Goal: Navigation & Orientation: Find specific page/section

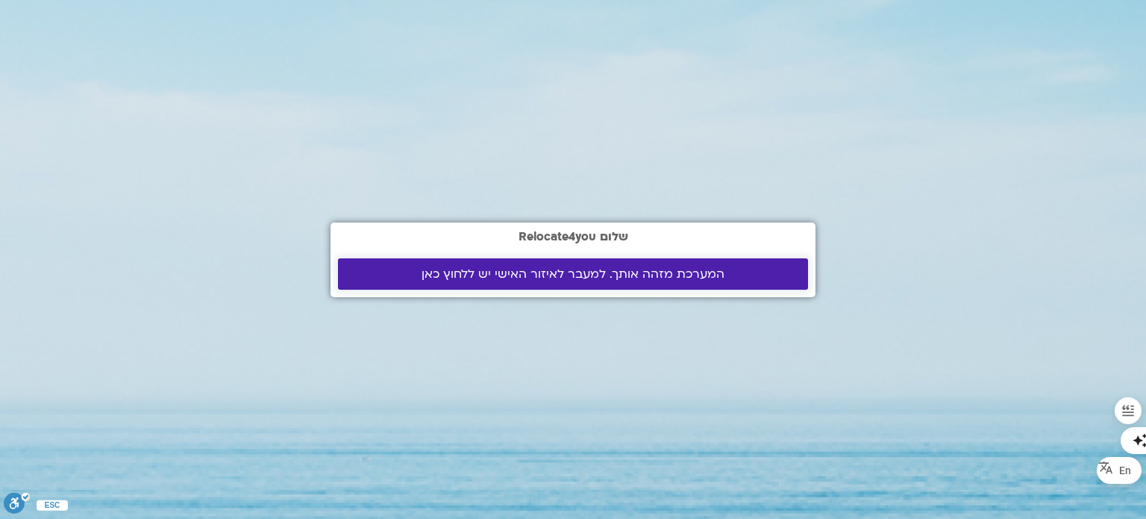
click at [458, 274] on span "המערכת מזהה אותך. למעבר לאיזור האישי יש ללחוץ כאן" at bounding box center [573, 273] width 303 height 13
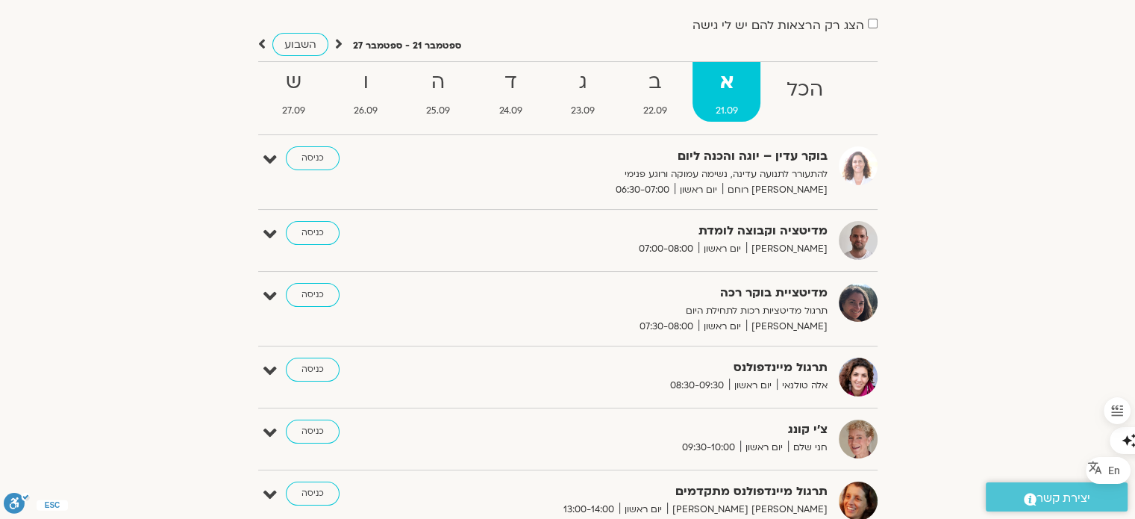
scroll to position [149, 0]
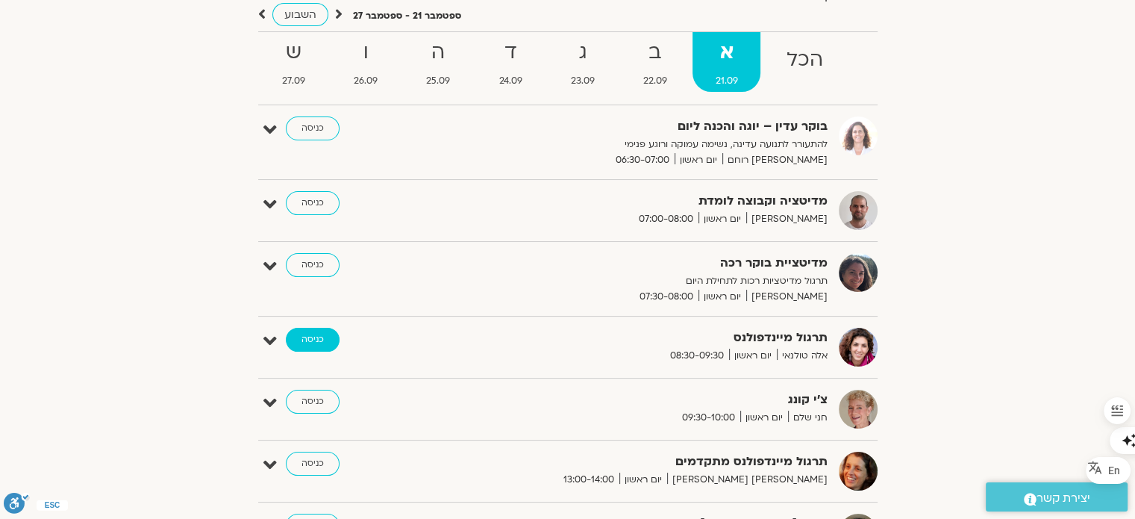
click at [319, 340] on link "כניסה" at bounding box center [313, 340] width 54 height 24
click at [310, 337] on link "כניסה" at bounding box center [313, 340] width 54 height 24
